Goal: Find specific page/section: Find specific page/section

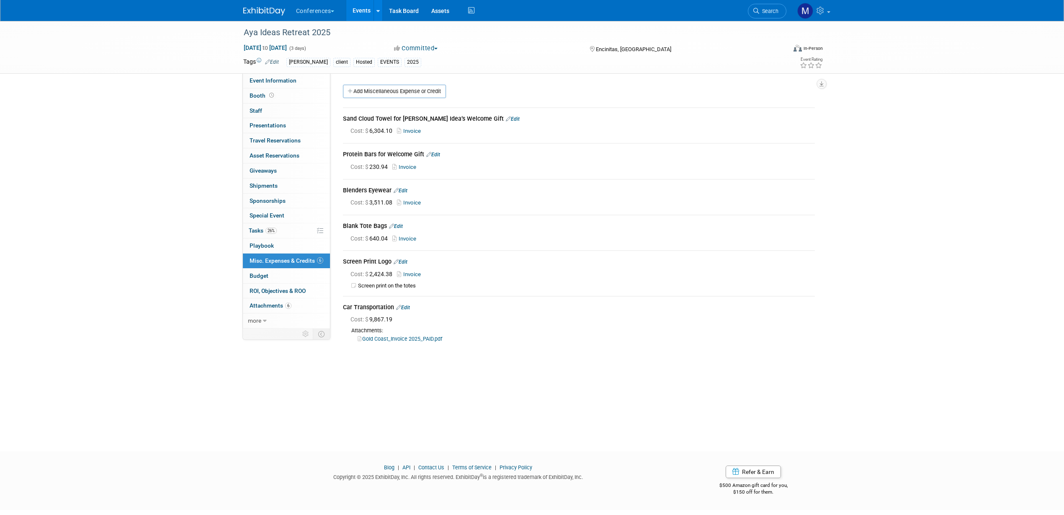
click at [256, 13] on img at bounding box center [264, 11] width 42 height 8
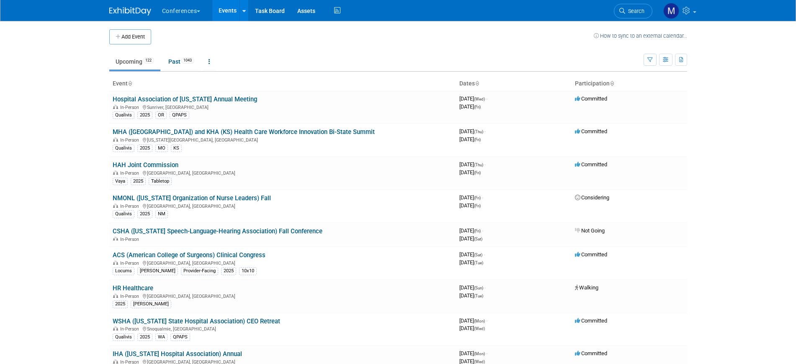
click at [639, 8] on span "Search" at bounding box center [634, 11] width 19 height 6
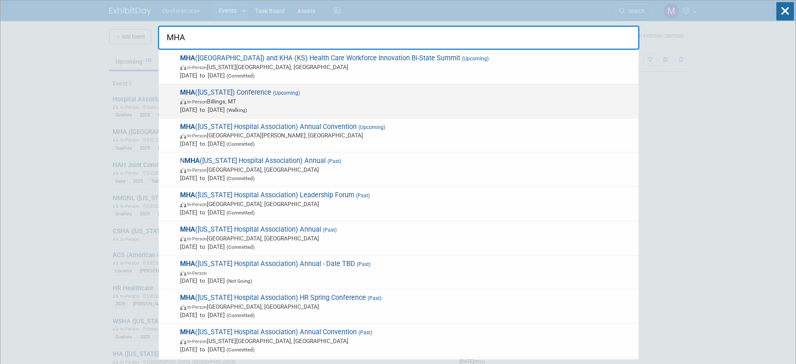
type input "MHA"
click at [246, 102] on span "In-Person Billings, MT" at bounding box center [407, 101] width 454 height 8
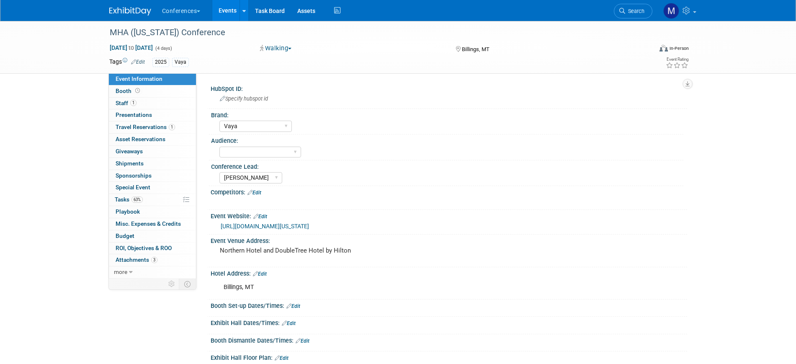
select select "Vaya"
select select "[PERSON_NAME]"
click at [155, 202] on link "63% Tasks 63%" at bounding box center [152, 200] width 87 height 12
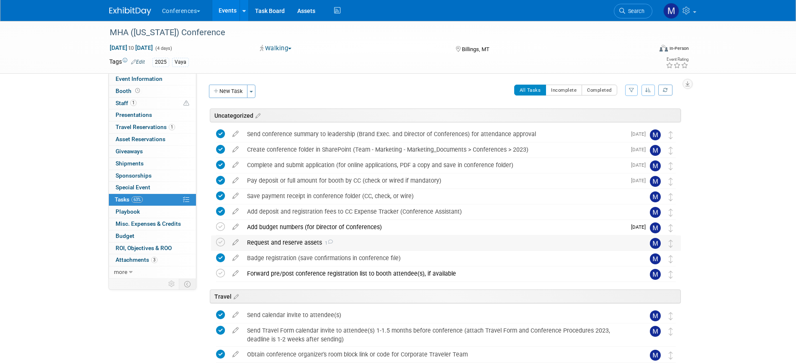
click at [384, 246] on div "Request and reserve assets 1" at bounding box center [438, 242] width 390 height 14
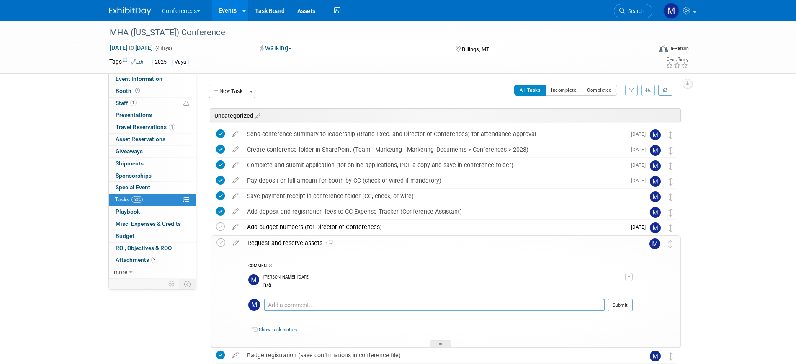
click at [384, 246] on div "Request and reserve assets 1" at bounding box center [437, 243] width 389 height 14
